Goal: Find contact information: Find contact information

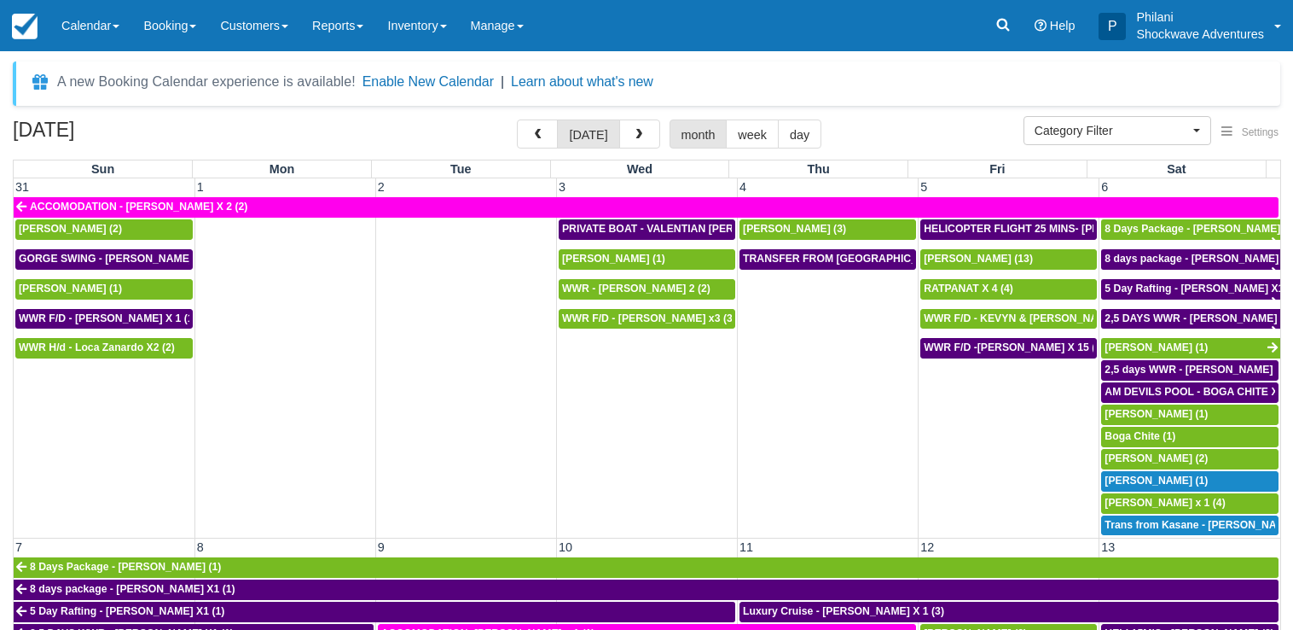
select select
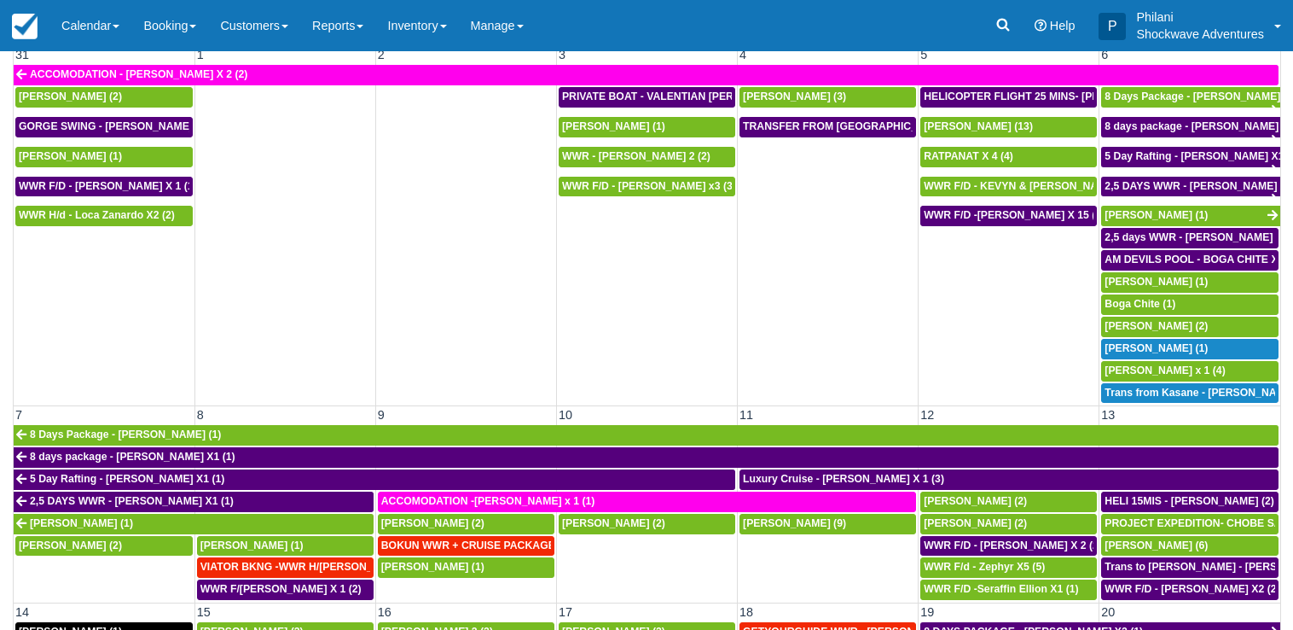
scroll to position [663, 0]
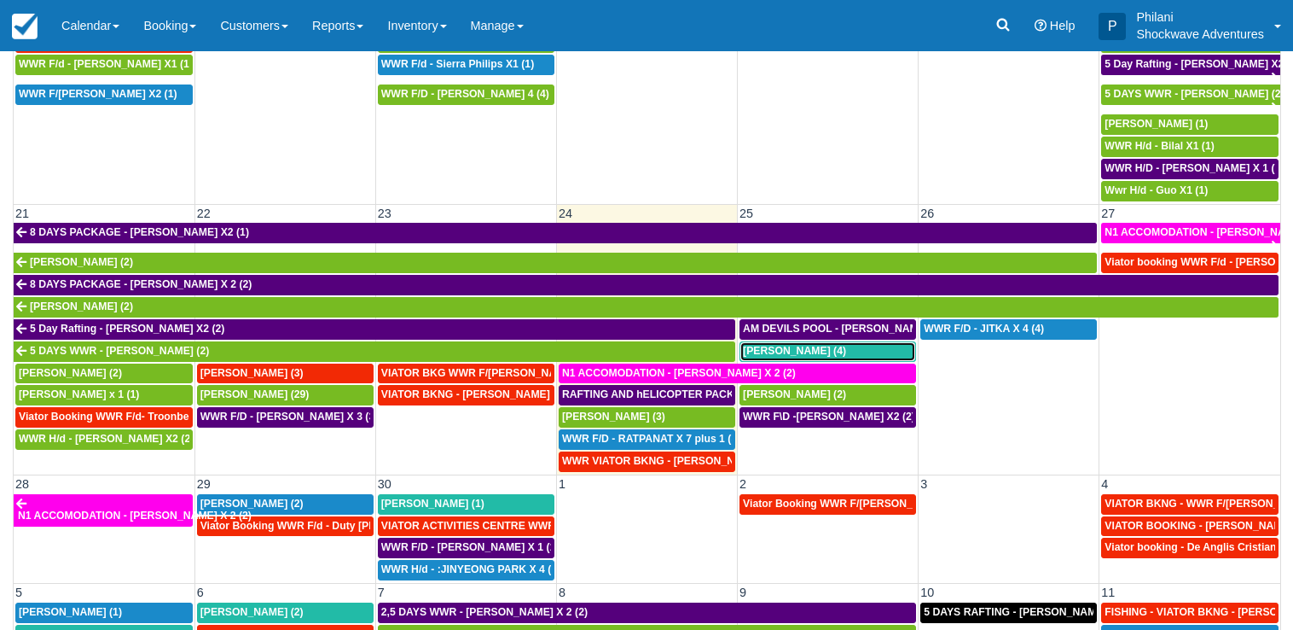
click at [764, 348] on span "Jeff Smith (4)" at bounding box center [794, 351] width 103 height 12
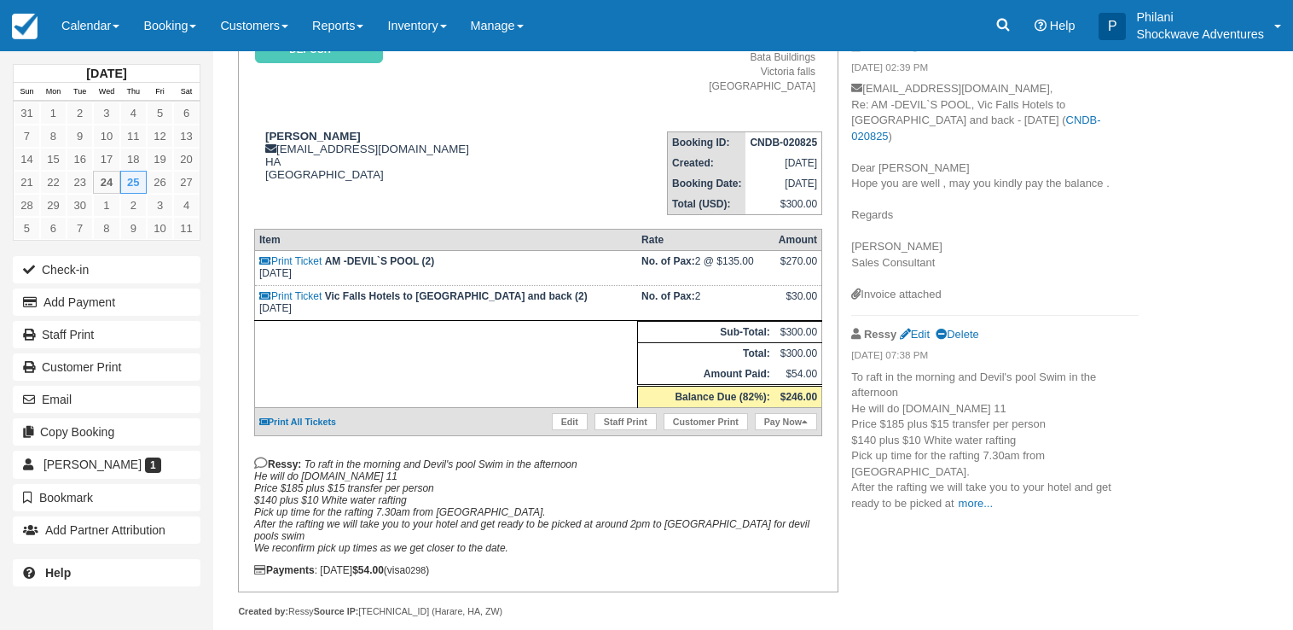
scroll to position [174, 0]
click at [84, 26] on link "Calendar" at bounding box center [90, 25] width 82 height 51
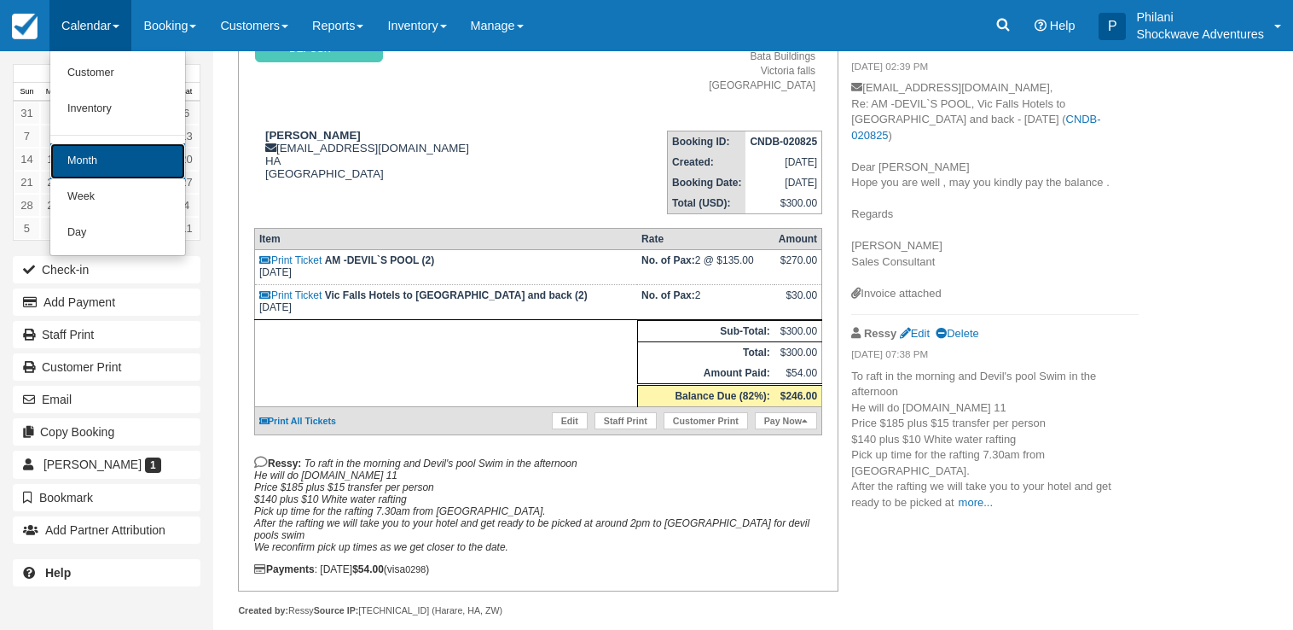
click at [120, 165] on link "Month" at bounding box center [117, 161] width 135 height 36
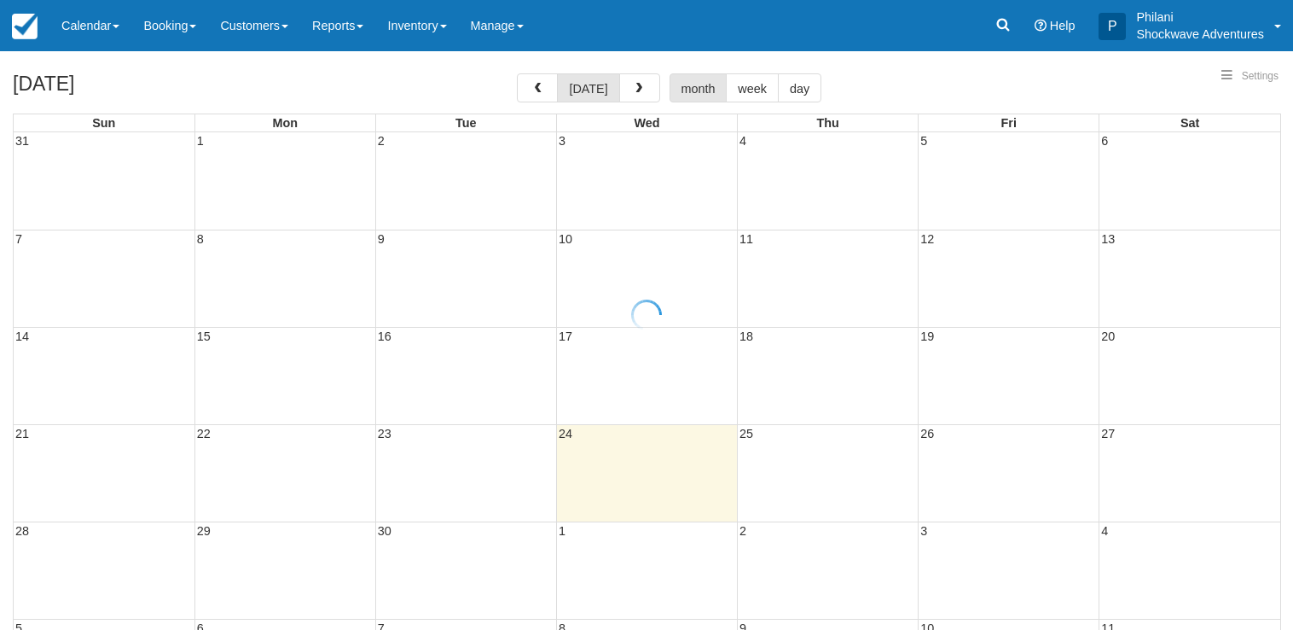
select select
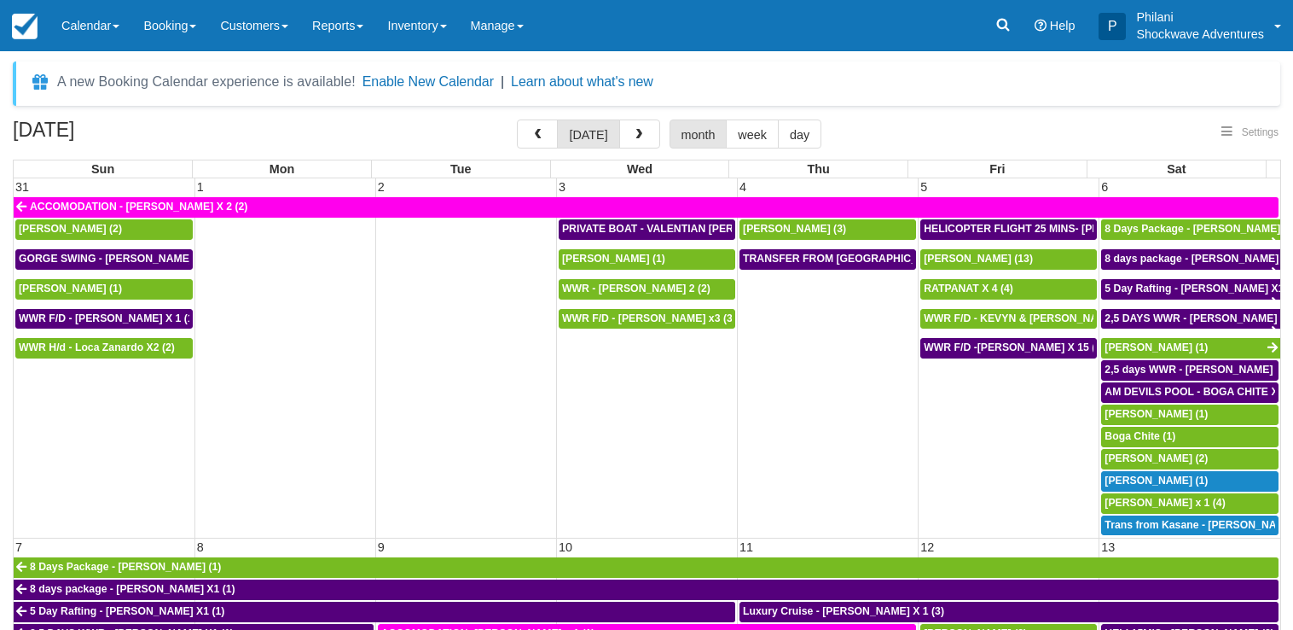
select select
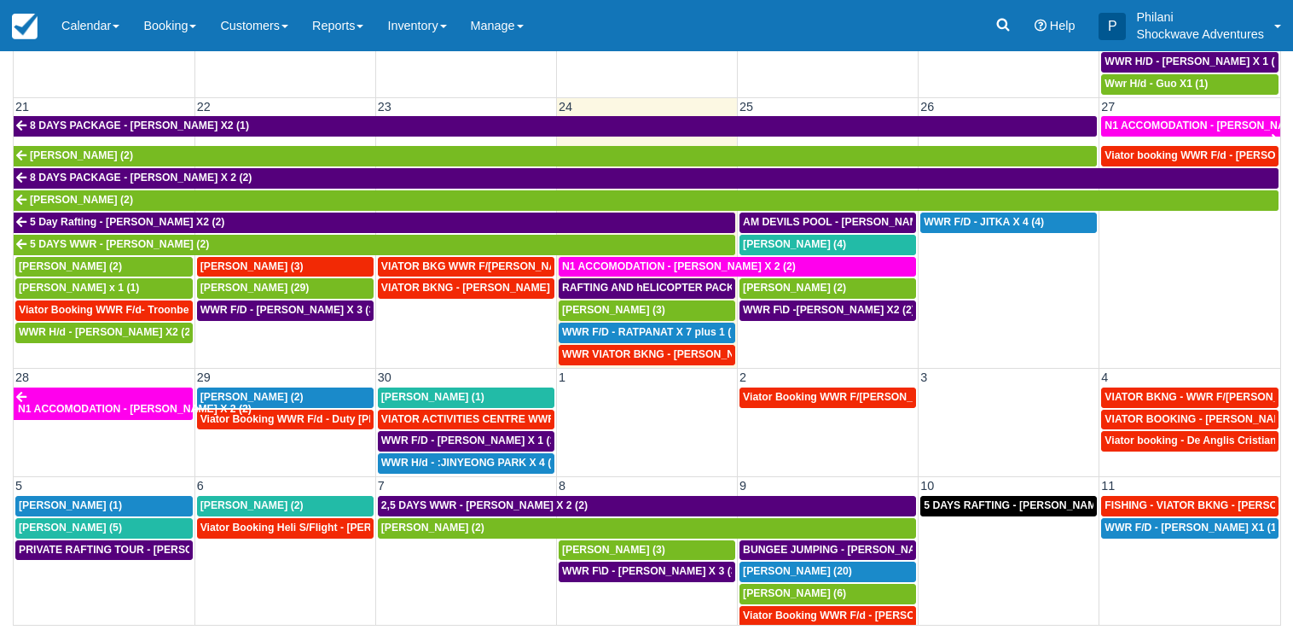
scroll to position [789, 0]
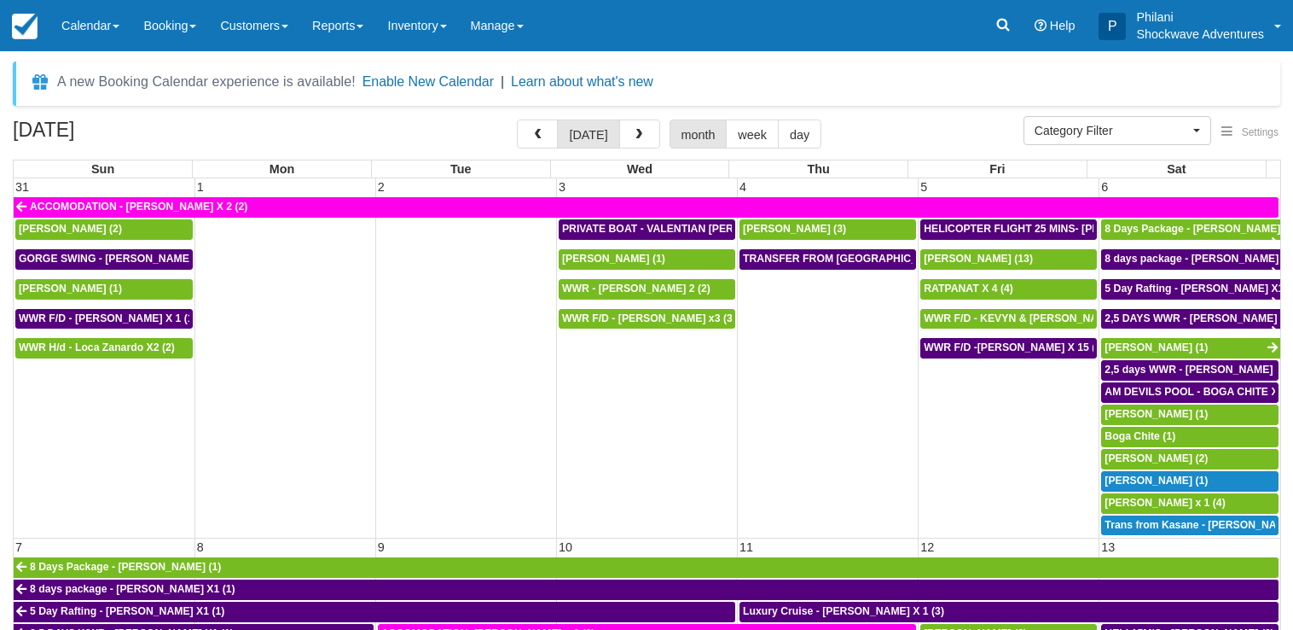
select select
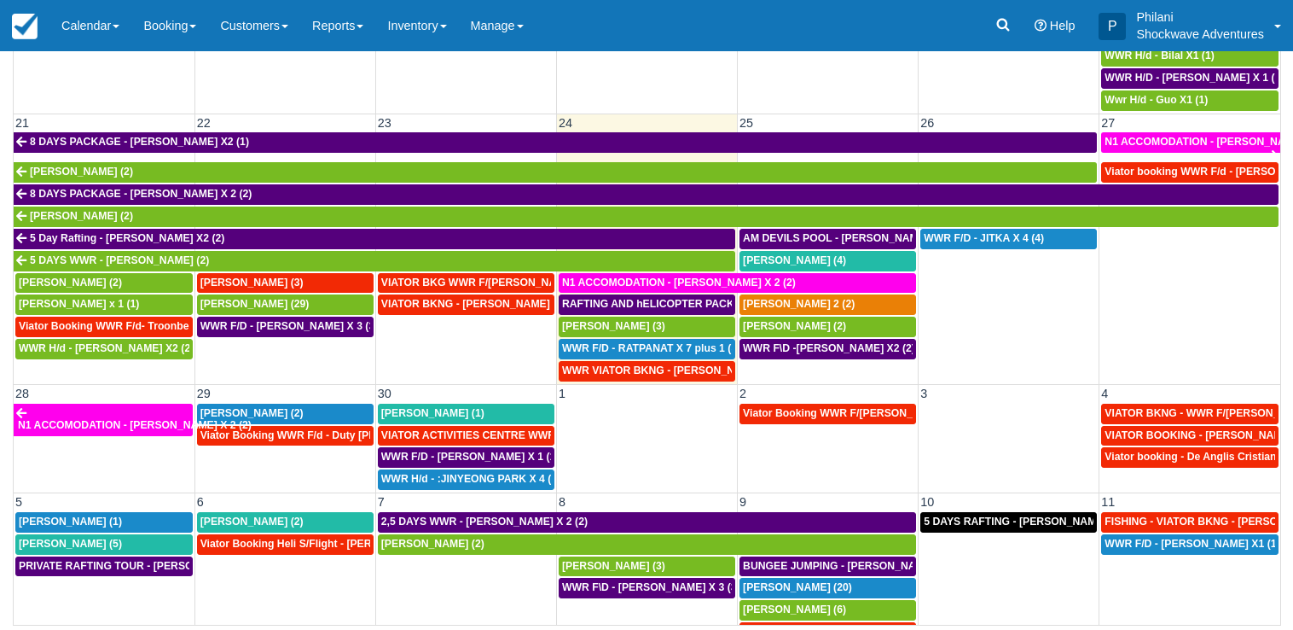
scroll to position [707, 0]
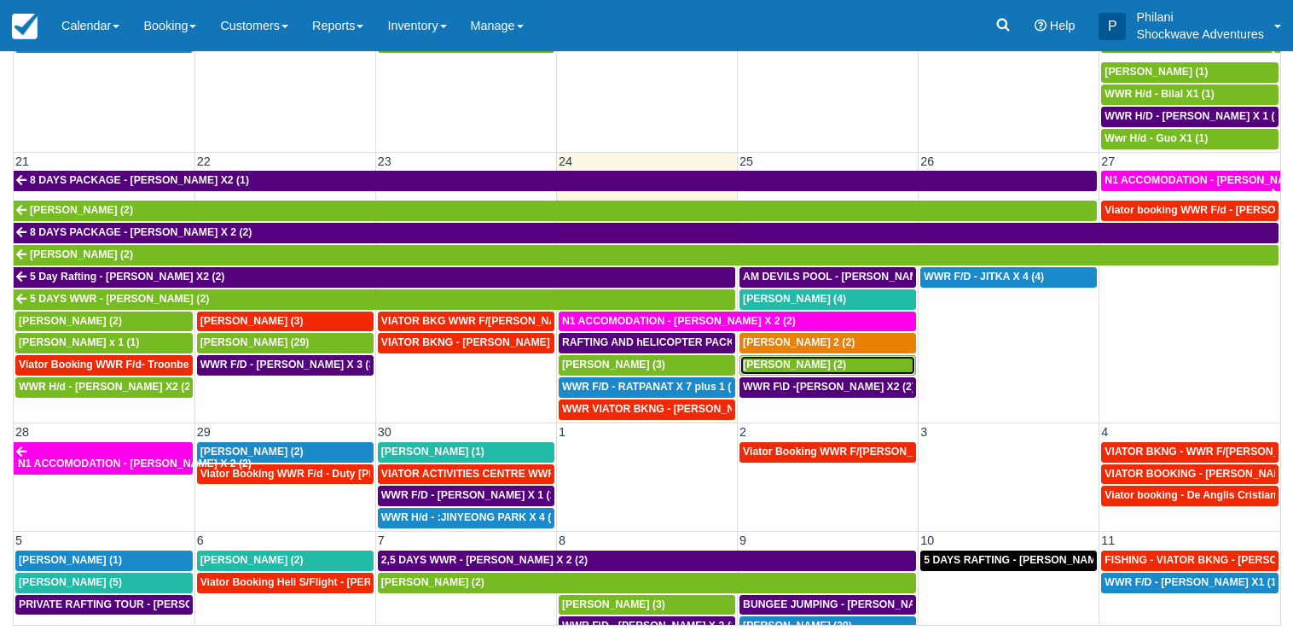
click at [814, 364] on span "Marco Papalia (2)" at bounding box center [794, 364] width 103 height 12
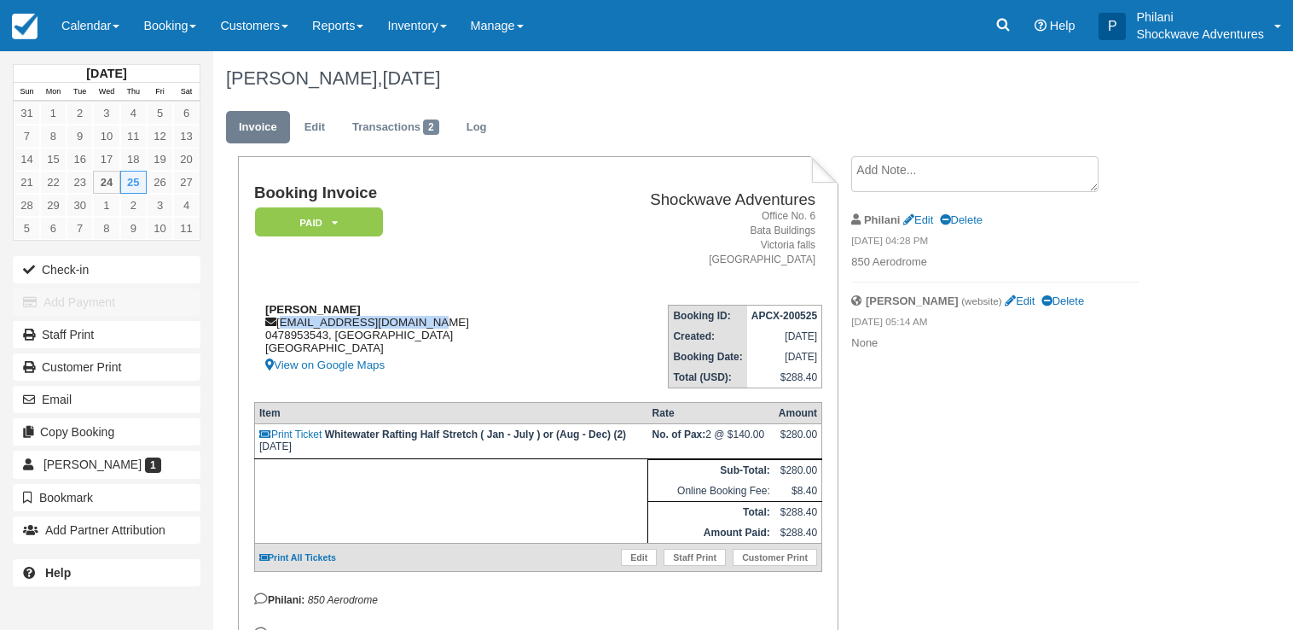
drag, startPoint x: 282, startPoint y: 322, endPoint x: 434, endPoint y: 322, distance: 152.7
click at [434, 322] on div "Marco Papalia marcopapalia71@gmail.com 0478953543, Western Australia Australia …" at bounding box center [409, 339] width 310 height 73
copy div "[EMAIL_ADDRESS][DOMAIN_NAME]"
click at [98, 31] on link "Calendar" at bounding box center [90, 25] width 82 height 51
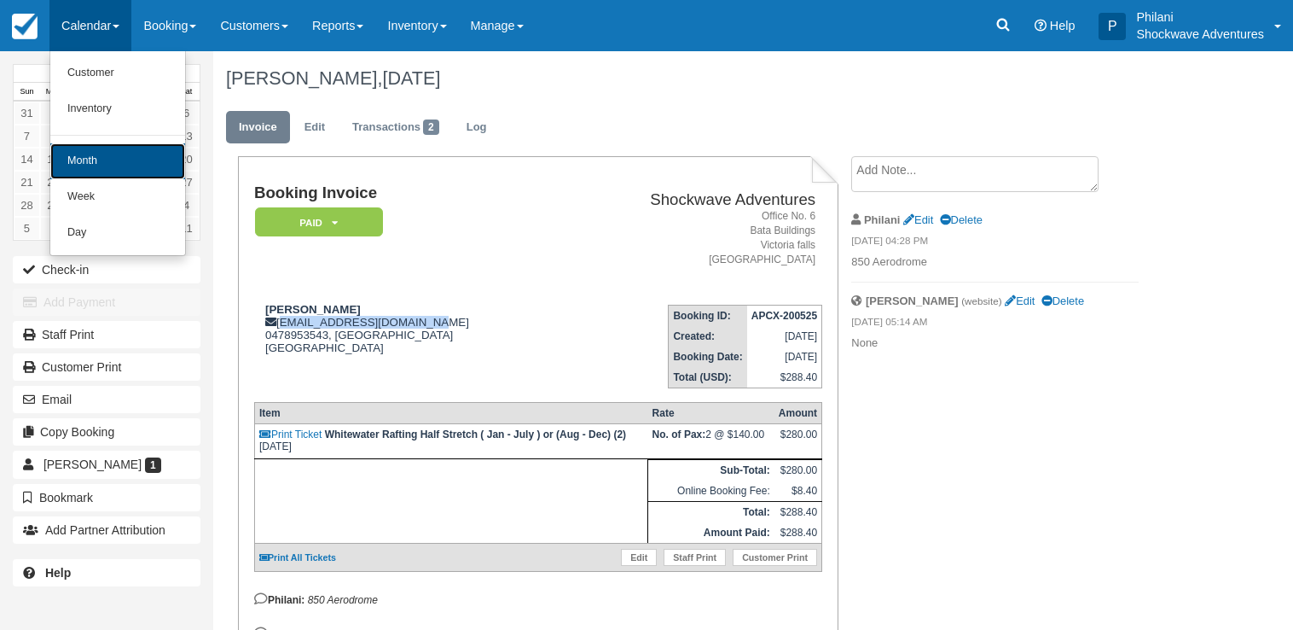
click at [113, 164] on link "Month" at bounding box center [117, 161] width 135 height 36
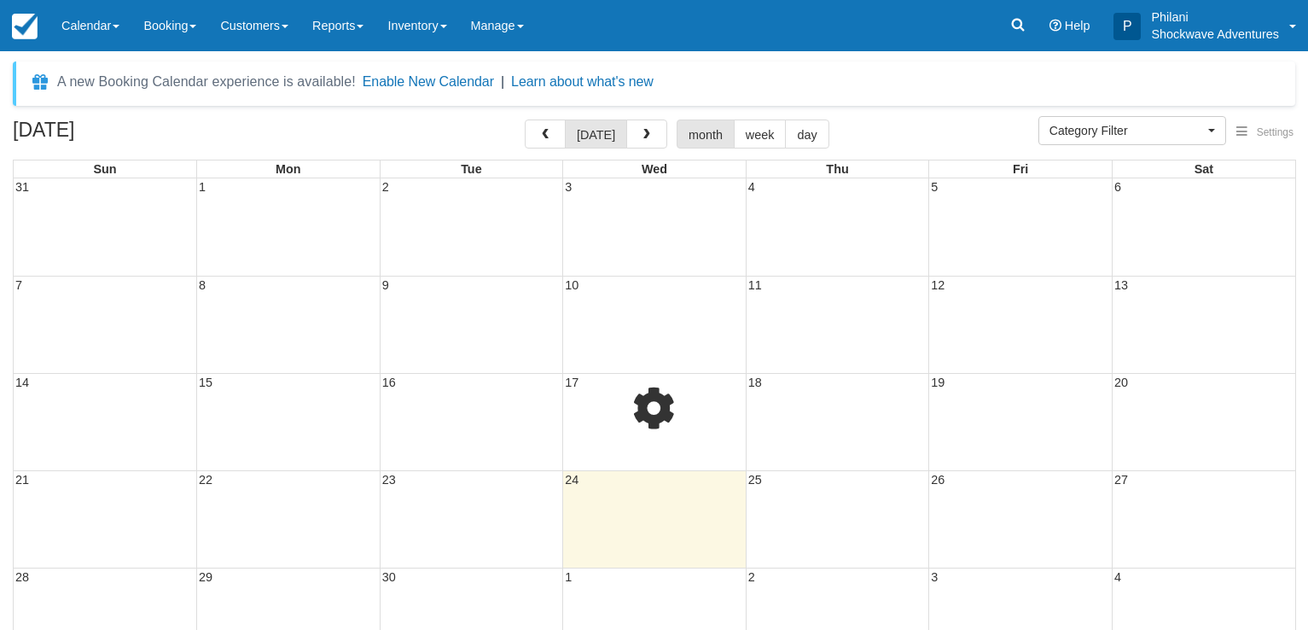
select select
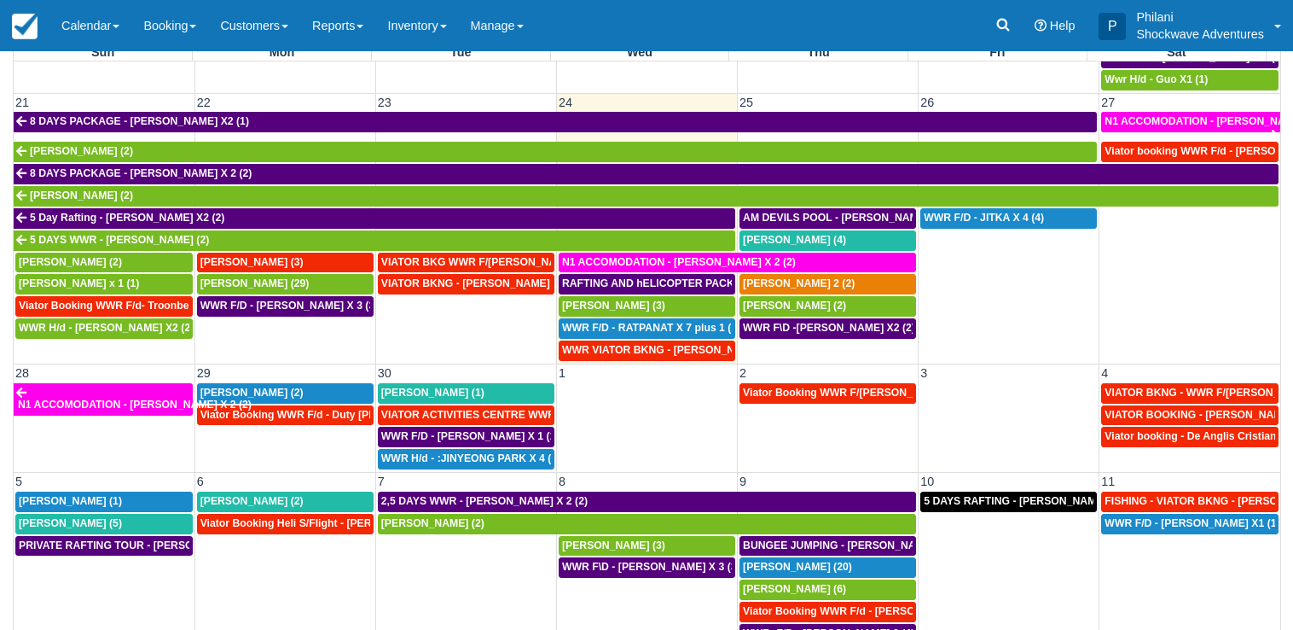
scroll to position [140, 0]
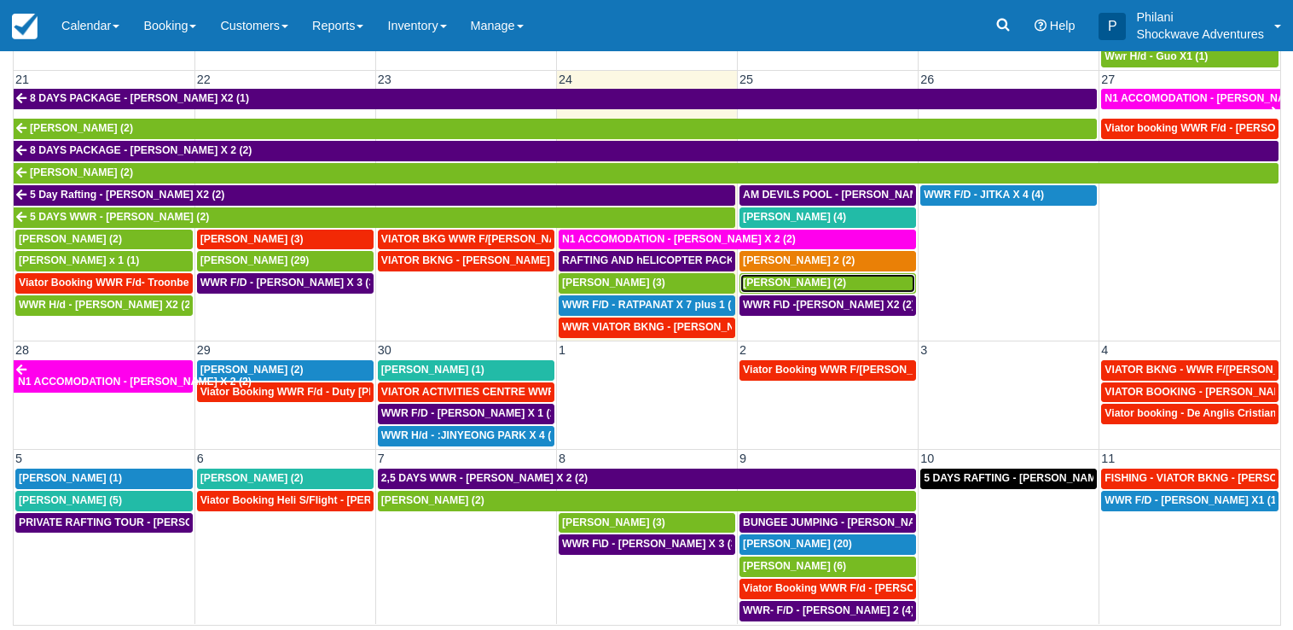
click at [764, 282] on span "Marco Papalia (2)" at bounding box center [794, 282] width 103 height 12
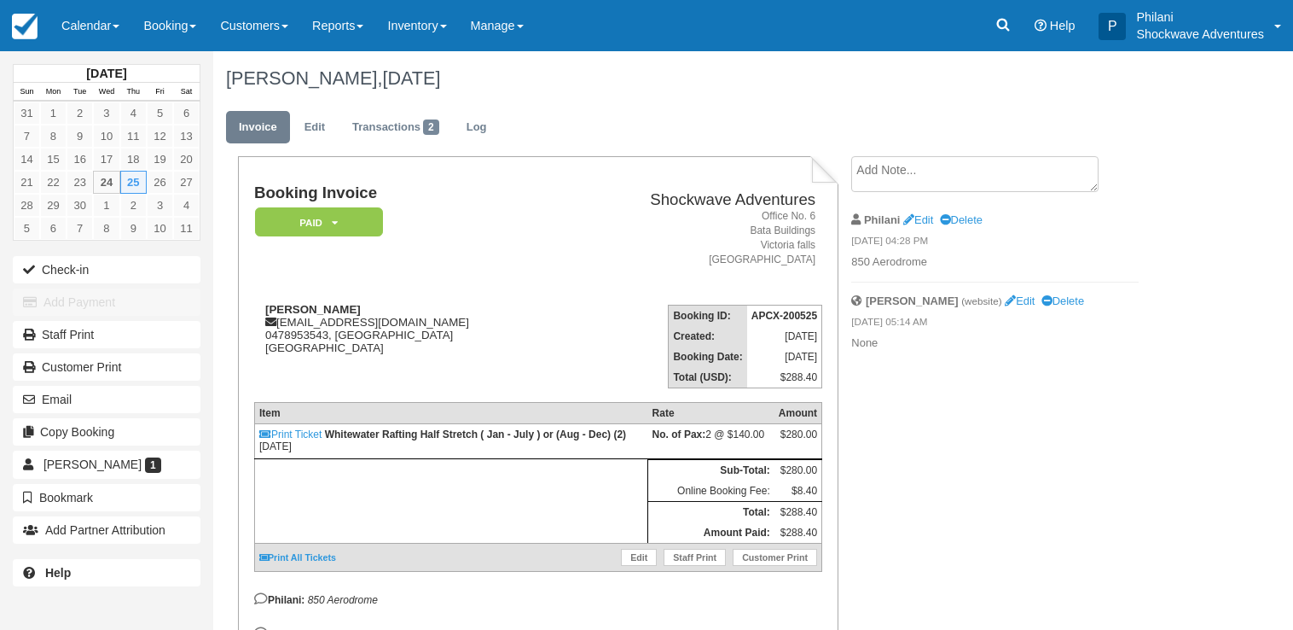
scroll to position [125, 0]
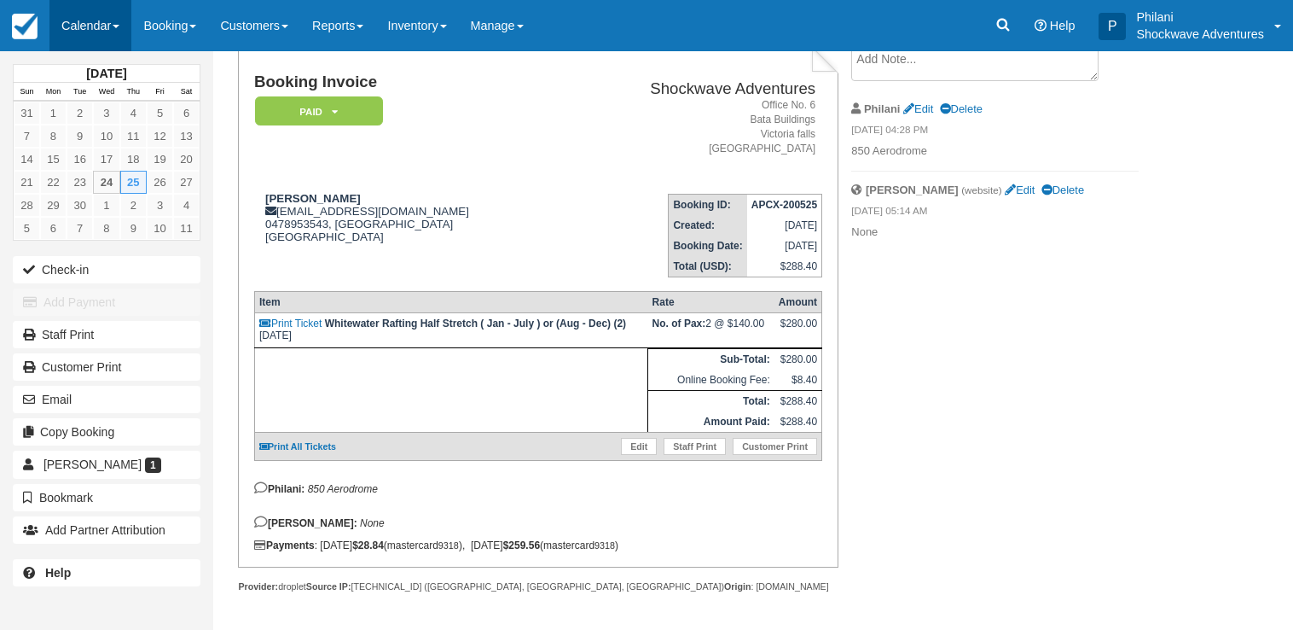
click at [92, 13] on link "Calendar" at bounding box center [90, 25] width 82 height 51
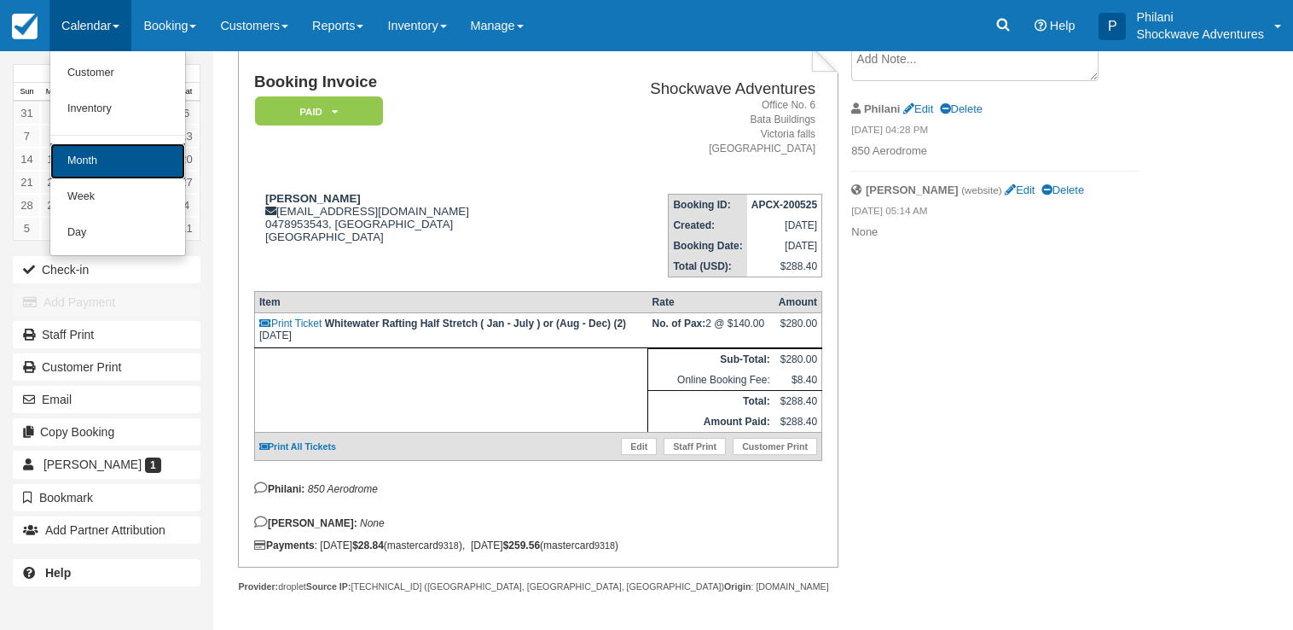
click at [90, 166] on link "Month" at bounding box center [117, 161] width 135 height 36
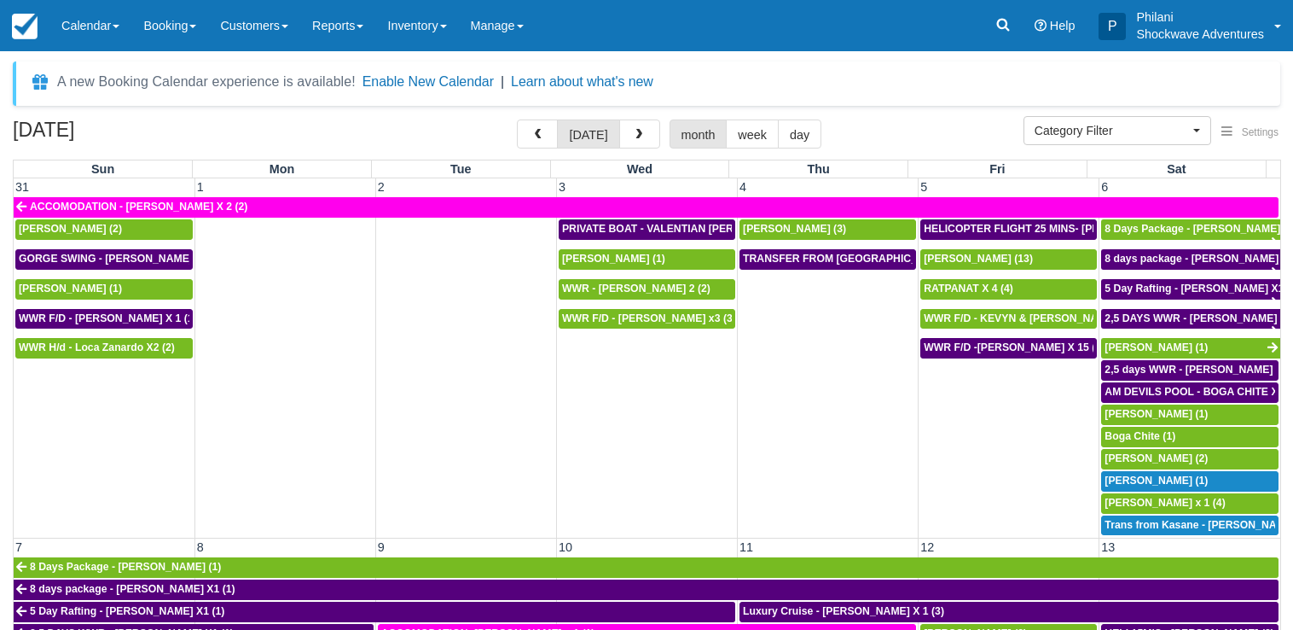
select select
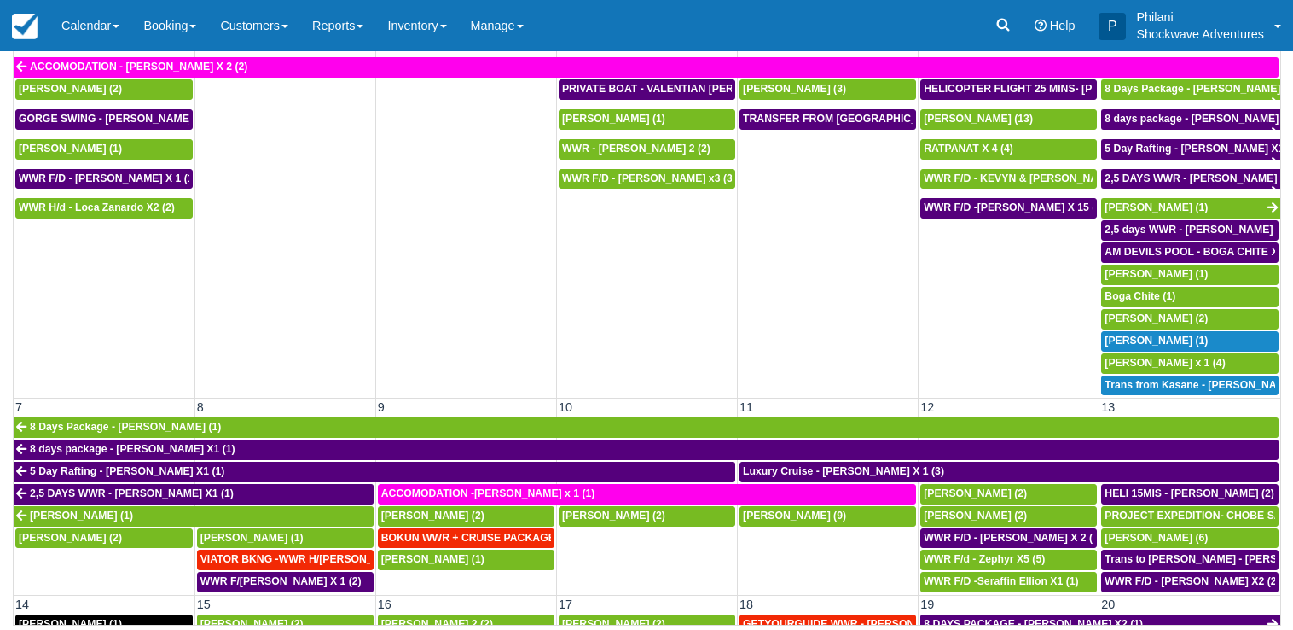
scroll to position [789, 0]
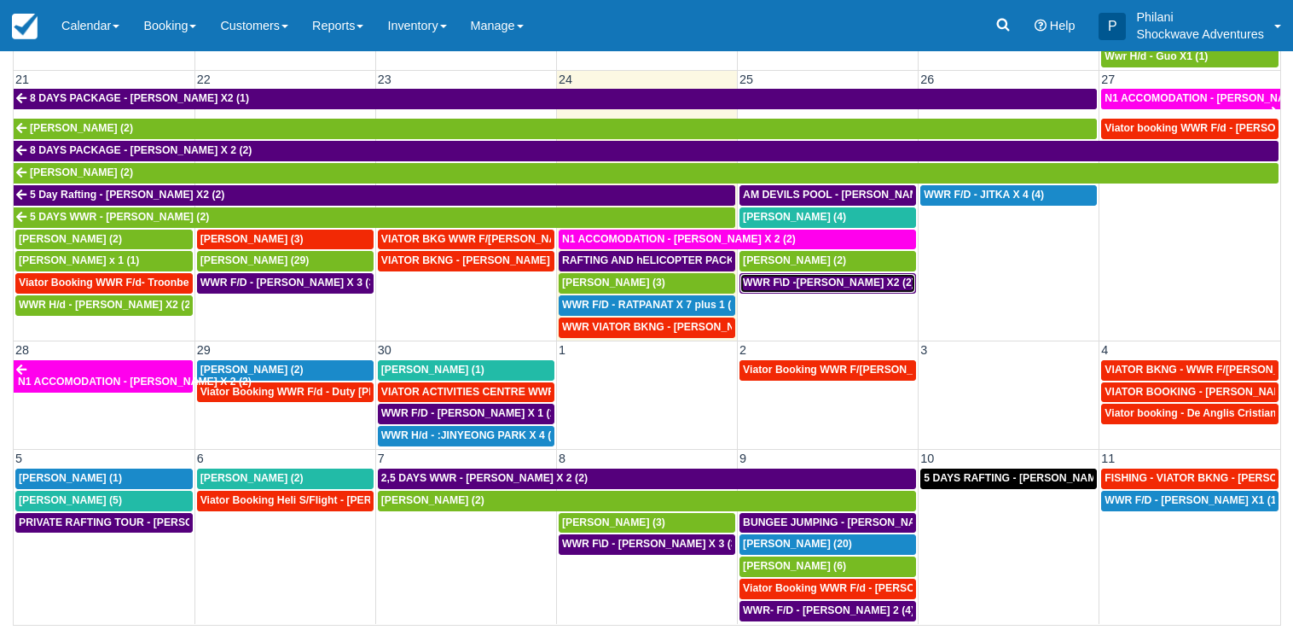
click at [822, 278] on div "WWR F\D -MARCO PAPALIA X2 (2)" at bounding box center [828, 283] width 170 height 14
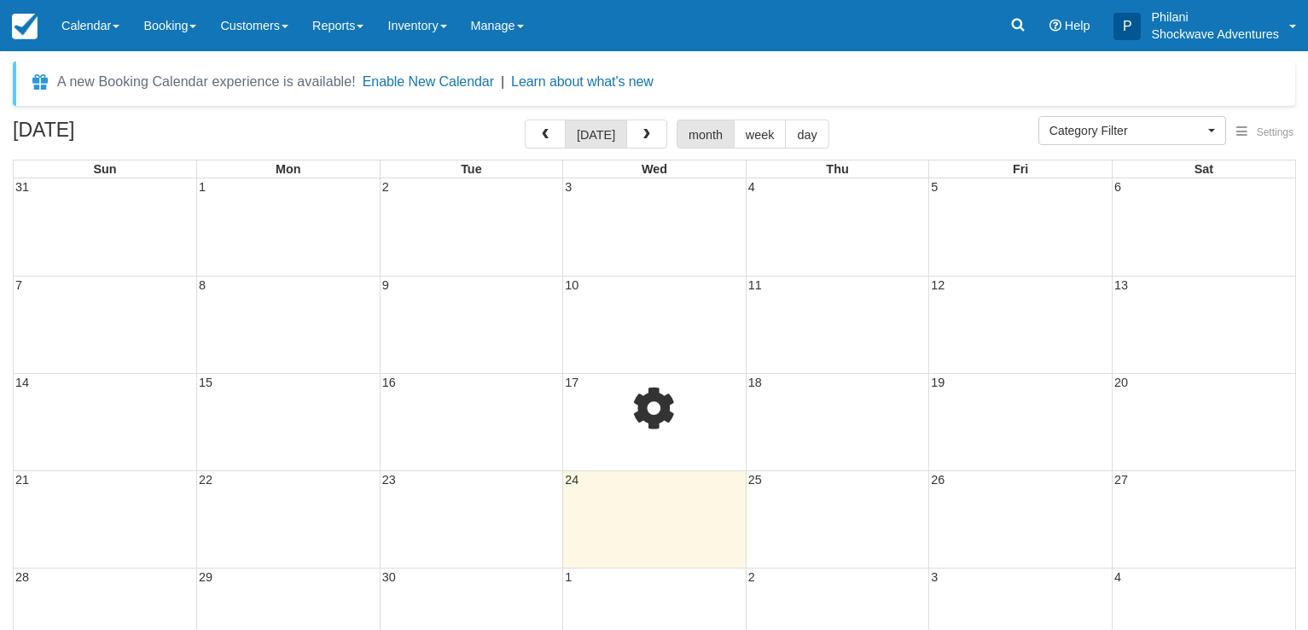
select select
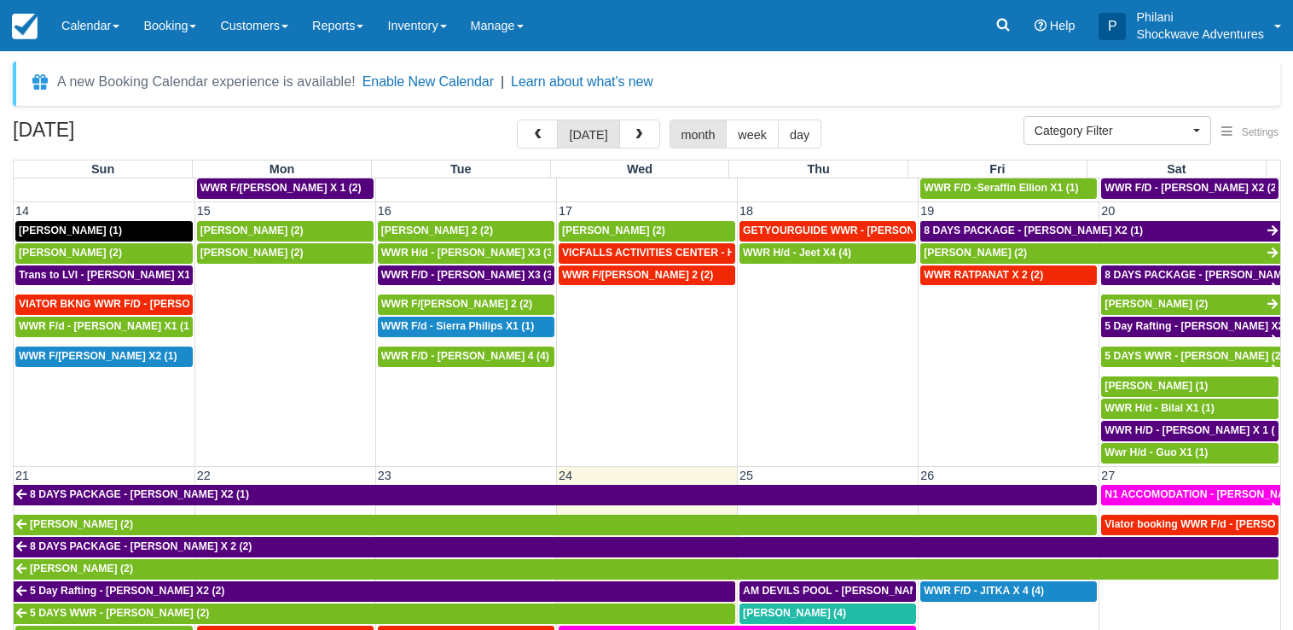
scroll to position [737, 0]
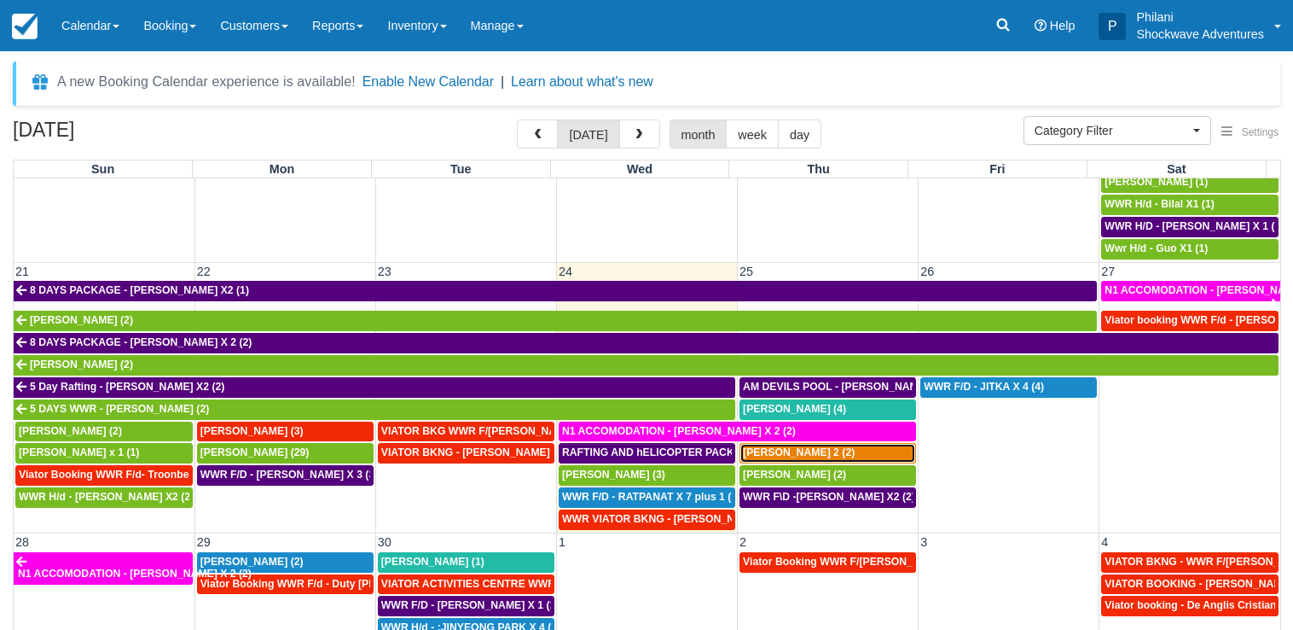
click at [788, 456] on span "[PERSON_NAME] 2 (2)" at bounding box center [799, 452] width 112 height 12
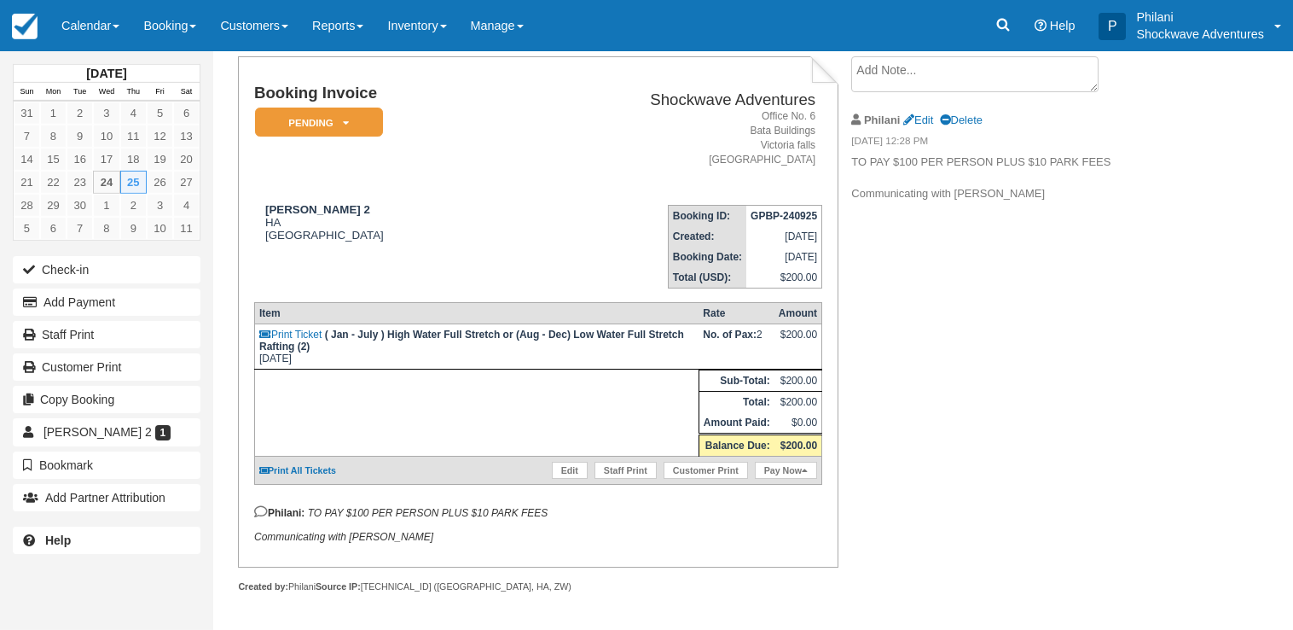
scroll to position [114, 0]
click at [74, 16] on link "Calendar" at bounding box center [90, 25] width 82 height 51
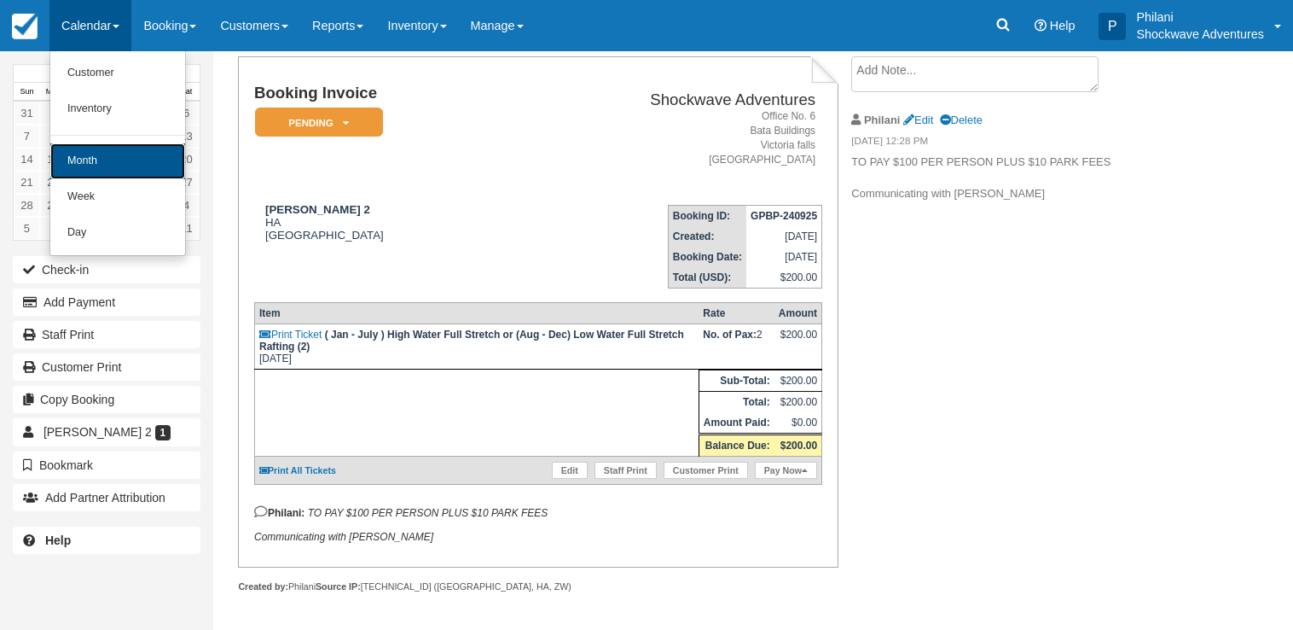
click at [112, 165] on link "Month" at bounding box center [117, 161] width 135 height 36
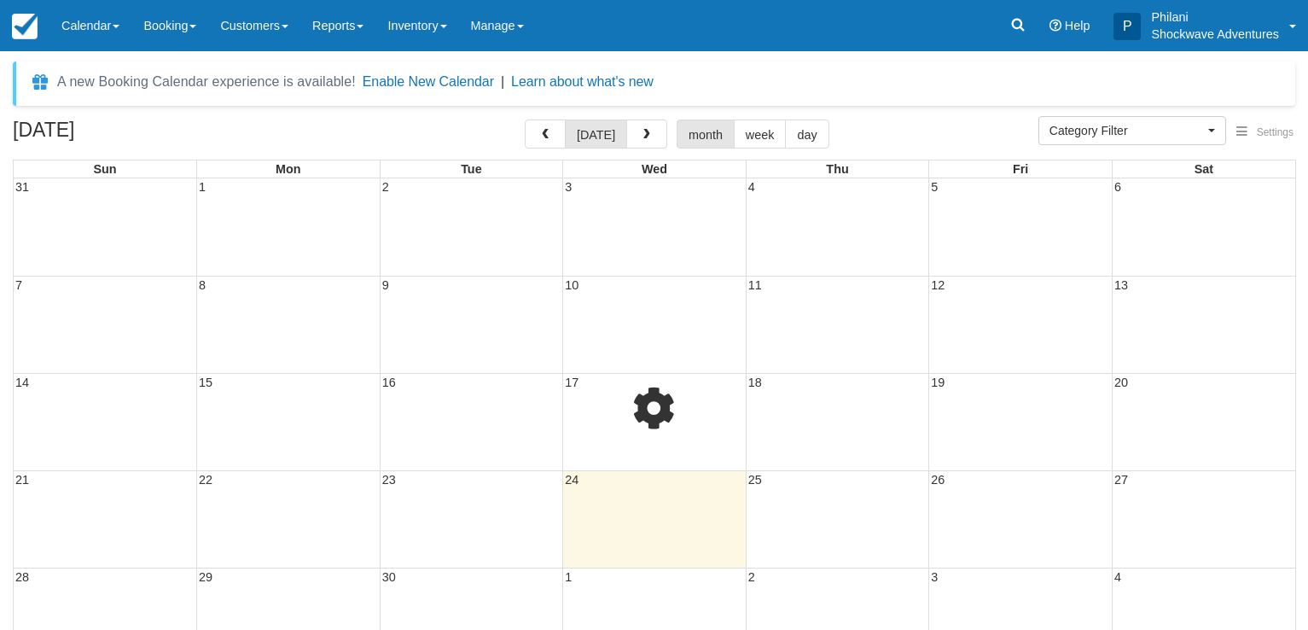
select select
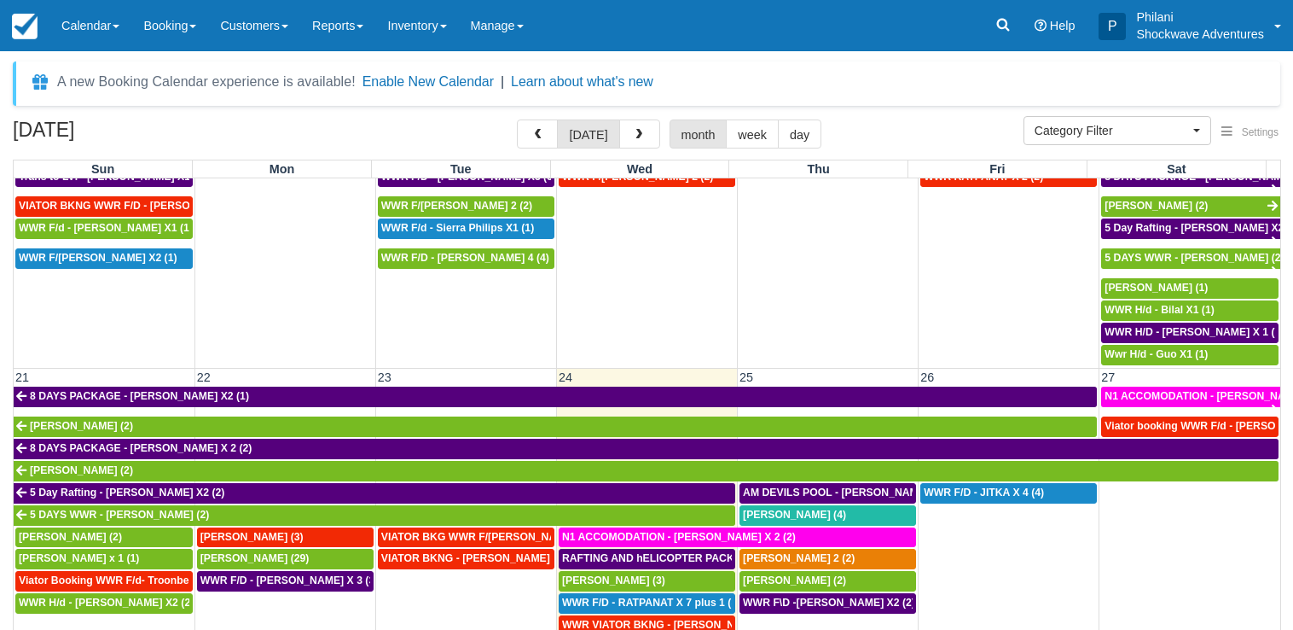
scroll to position [737, 0]
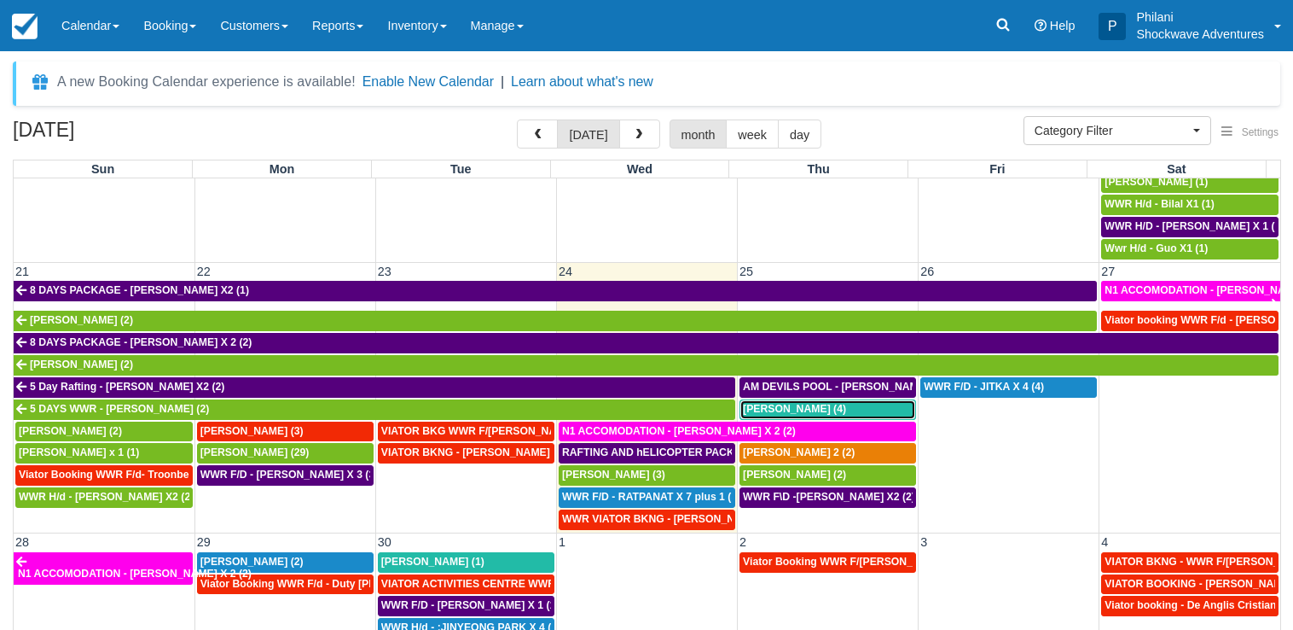
click at [810, 409] on div "Jeff Smith (4)" at bounding box center [828, 410] width 170 height 14
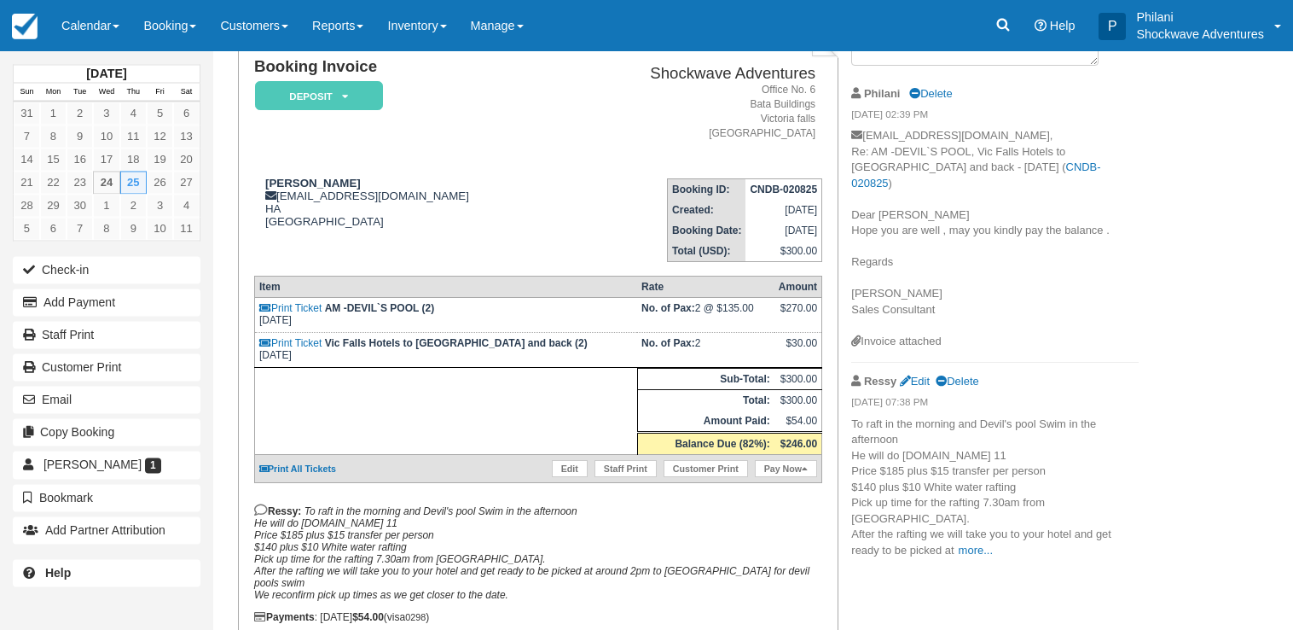
scroll to position [174, 0]
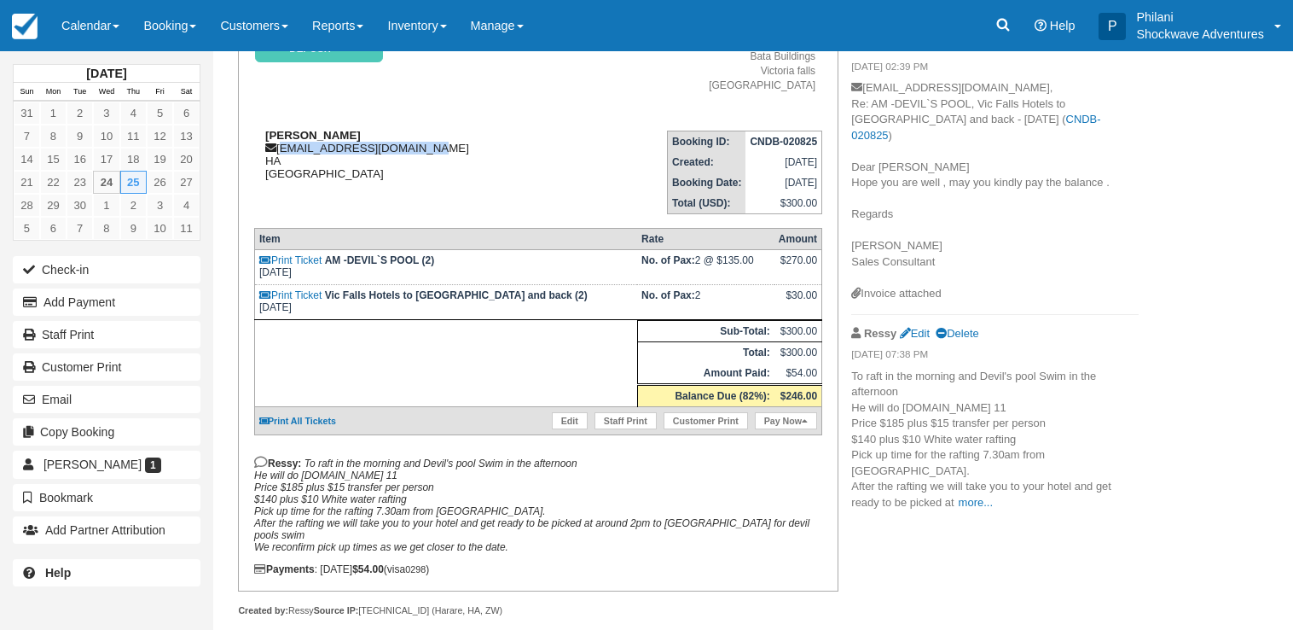
drag, startPoint x: 415, startPoint y: 147, endPoint x: 280, endPoint y: 154, distance: 135.0
click at [280, 154] on div "[PERSON_NAME] [EMAIL_ADDRESS][DOMAIN_NAME] HA [GEOGRAPHIC_DATA]" at bounding box center [409, 154] width 310 height 51
copy div "[EMAIL_ADDRESS][DOMAIN_NAME]"
